Goal: Navigation & Orientation: Find specific page/section

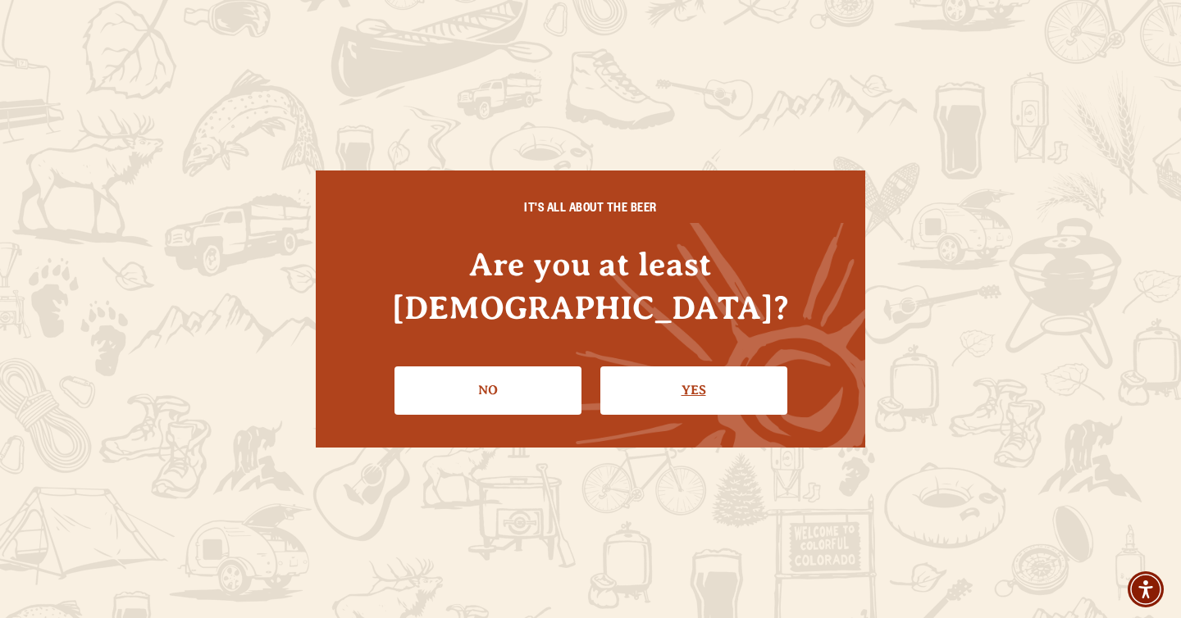
click at [682, 378] on link "Yes" at bounding box center [693, 391] width 187 height 48
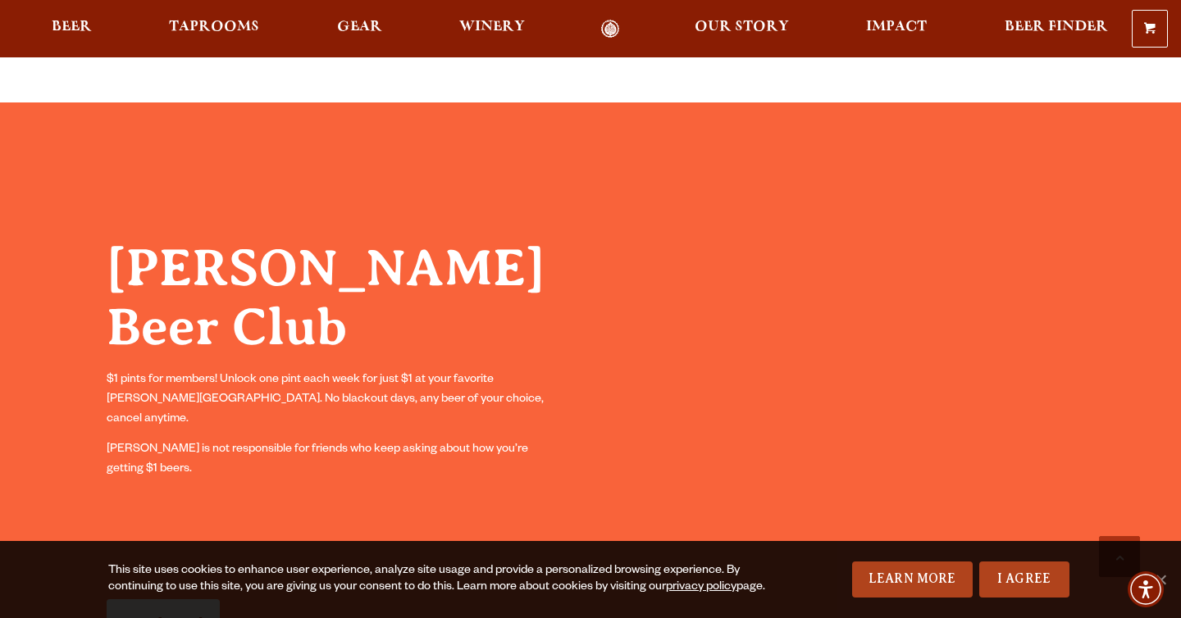
scroll to position [1165, 0]
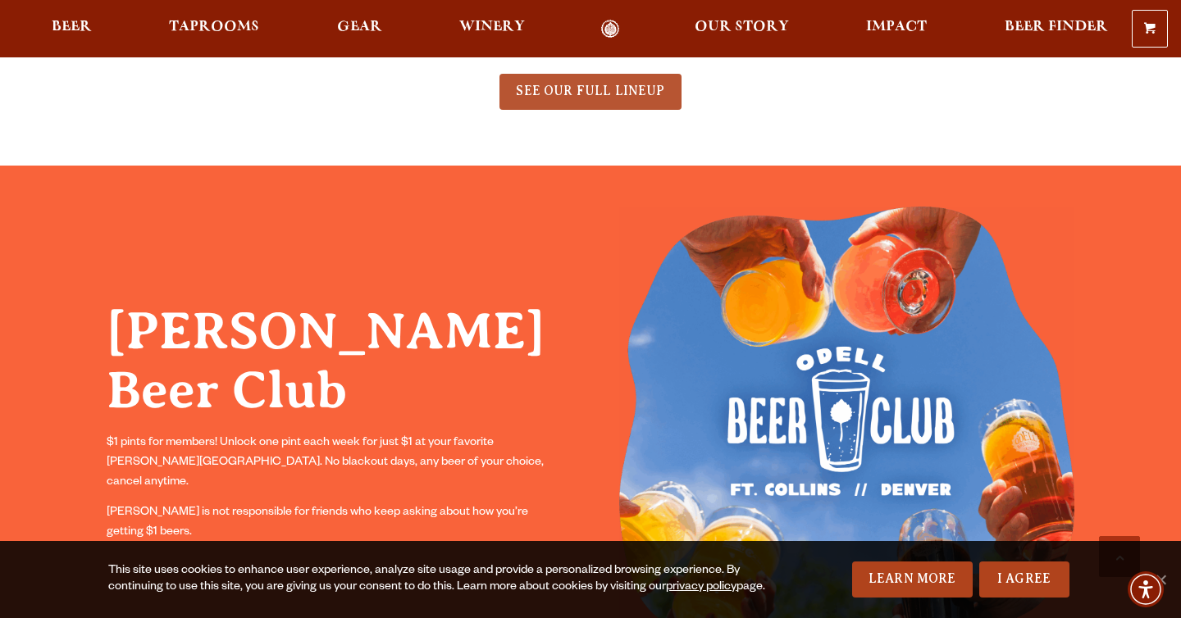
click at [595, 97] on span "SEE OUR FULL LINEUP" at bounding box center [590, 91] width 148 height 15
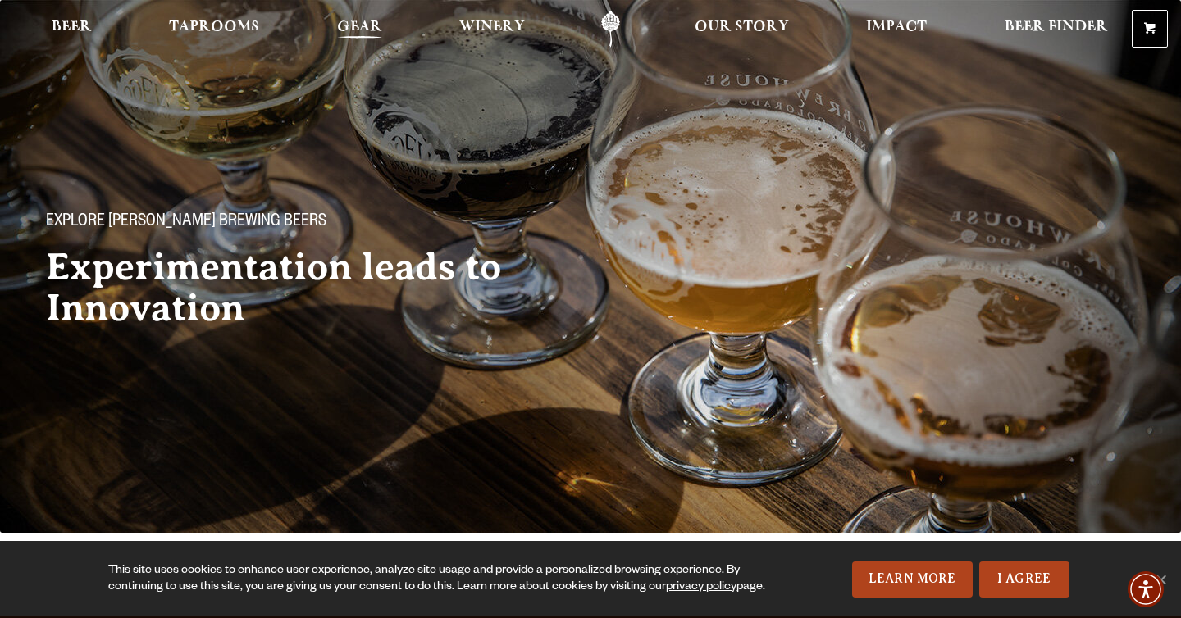
click at [360, 28] on span "Gear" at bounding box center [359, 27] width 45 height 13
